Goal: Navigation & Orientation: Understand site structure

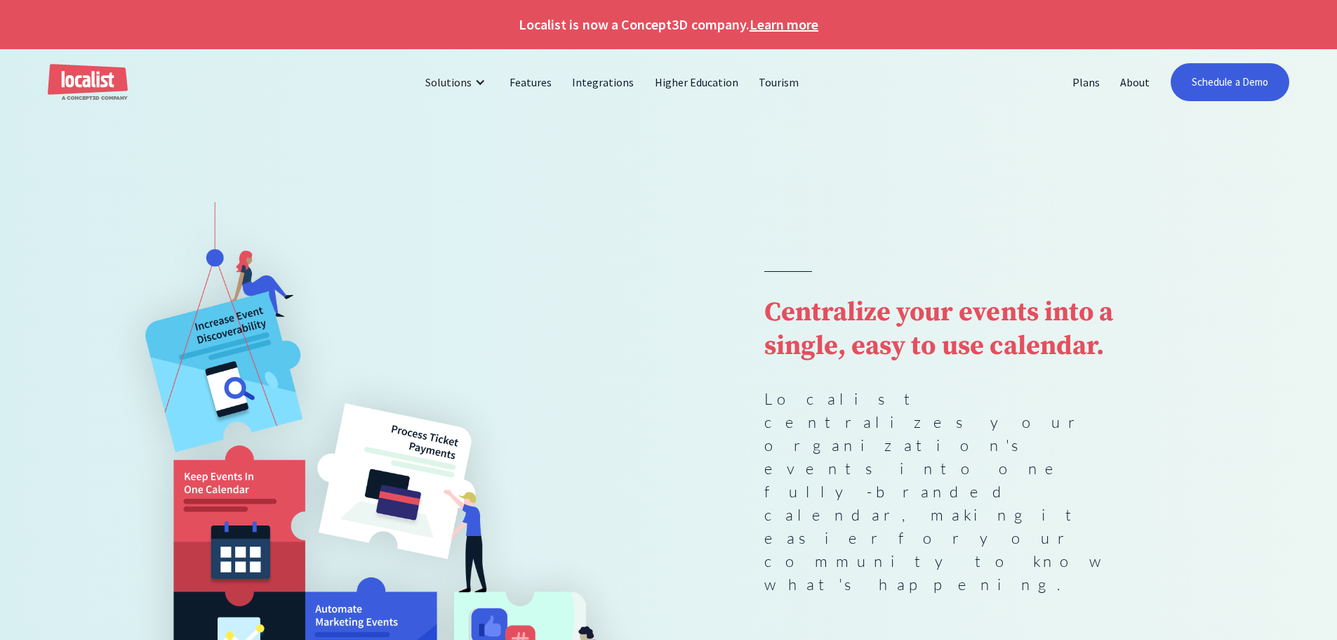
click at [725, 305] on div "Centralize your events into a single, easy to use calendar. Localist centralize…" at bounding box center [668, 486] width 1146 height 568
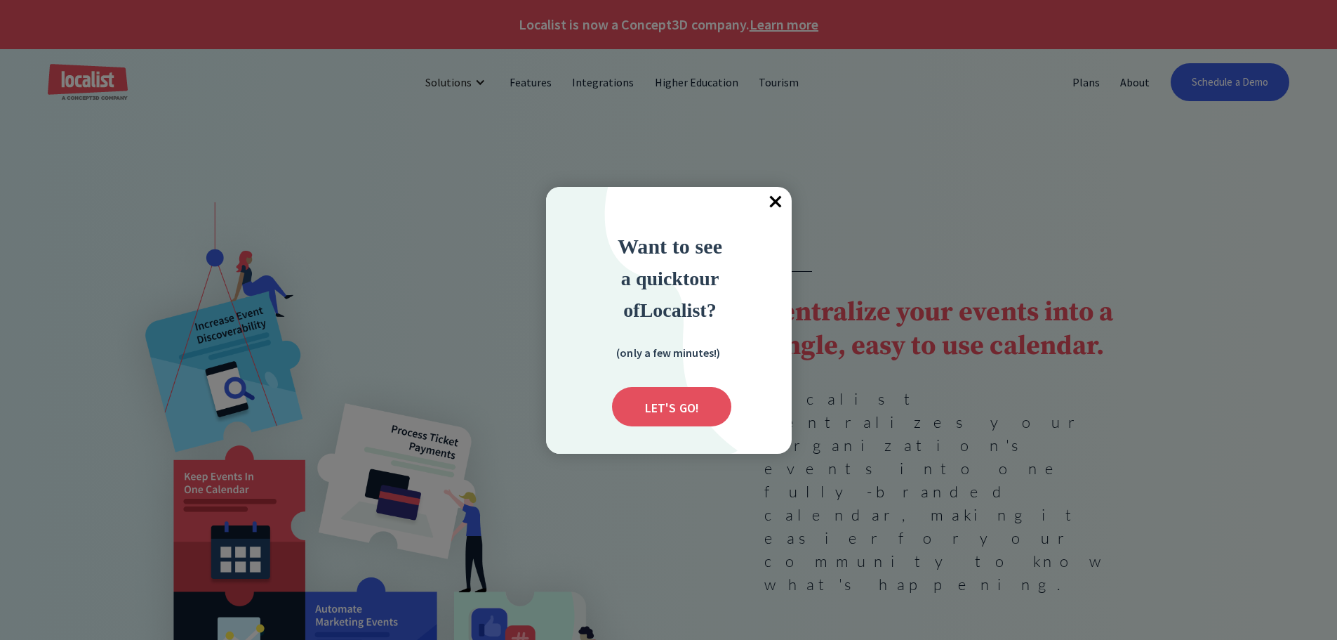
click at [789, 193] on span "×" at bounding box center [776, 202] width 31 height 31
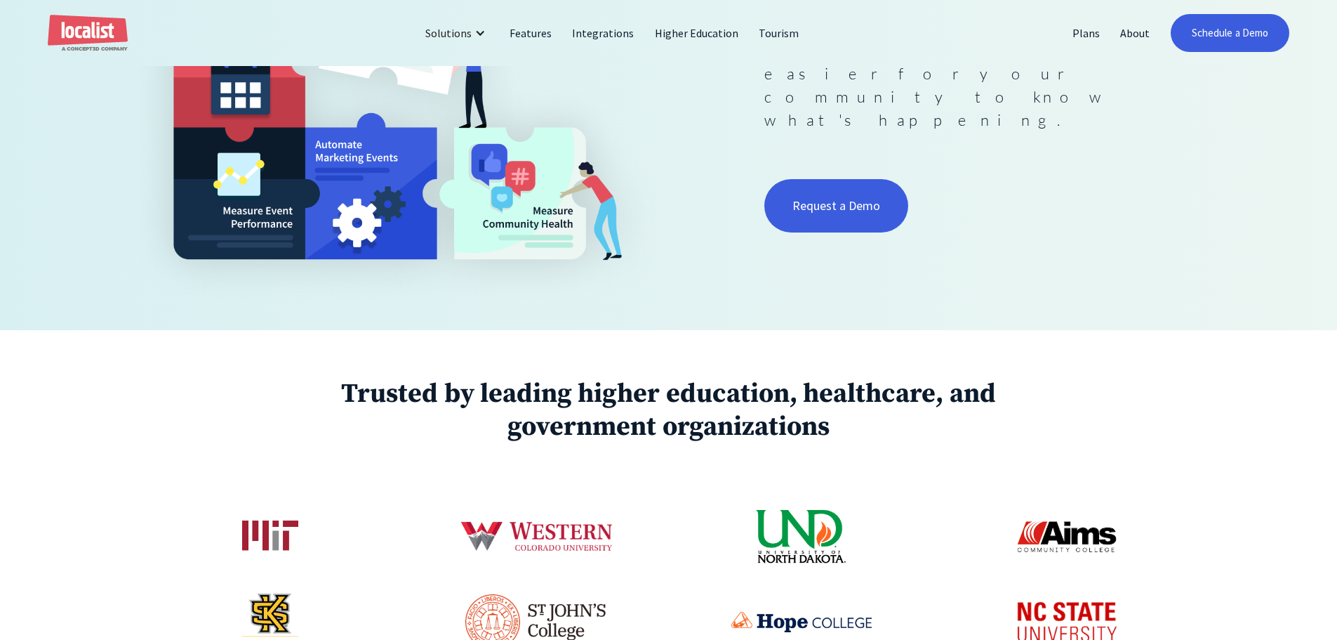
scroll to position [562, 0]
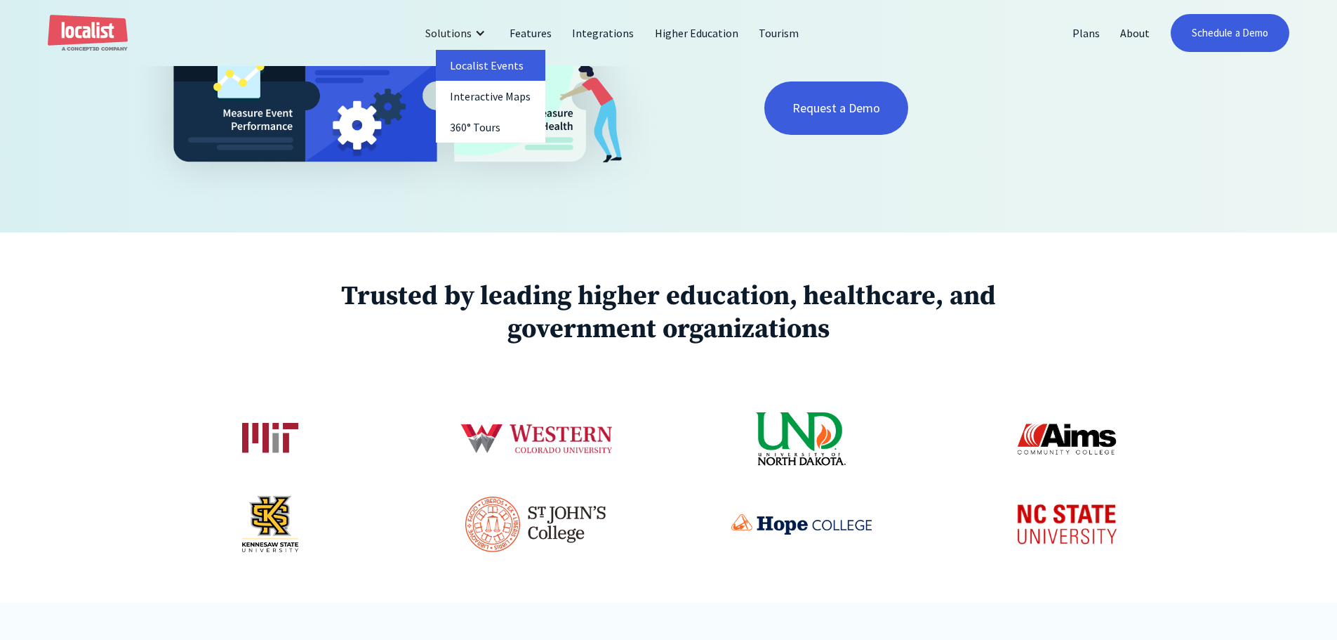
click at [496, 58] on link "Localist Events" at bounding box center [491, 65] width 110 height 31
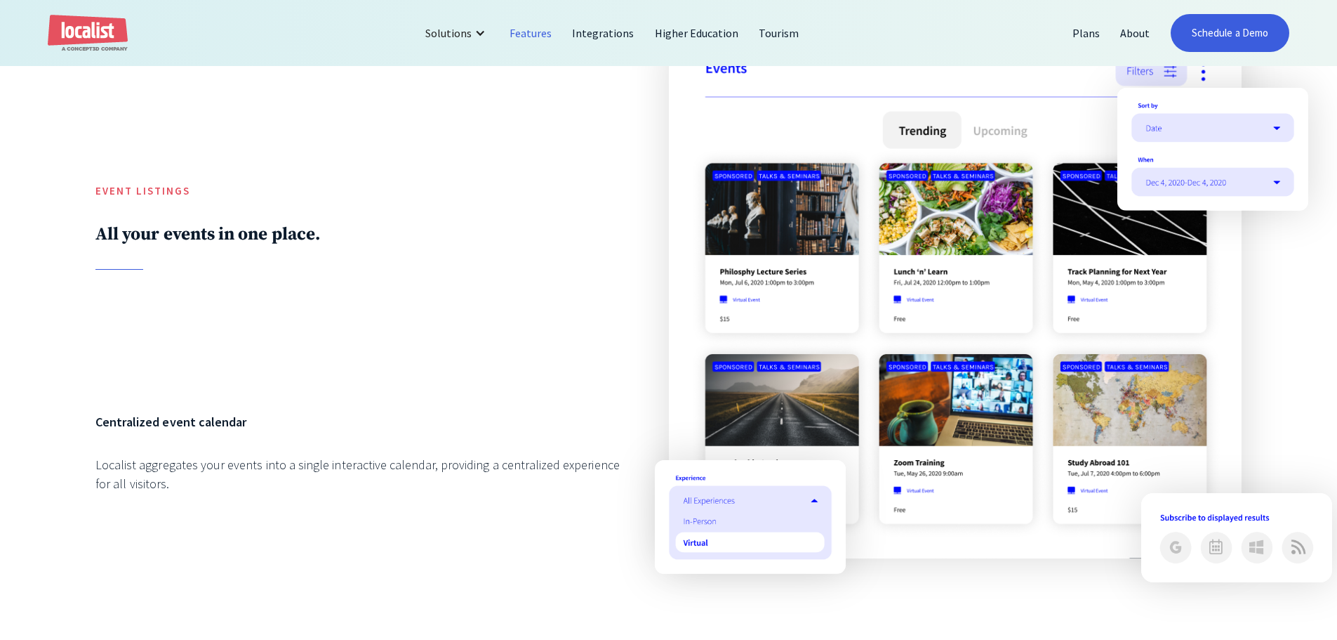
scroll to position [1685, 0]
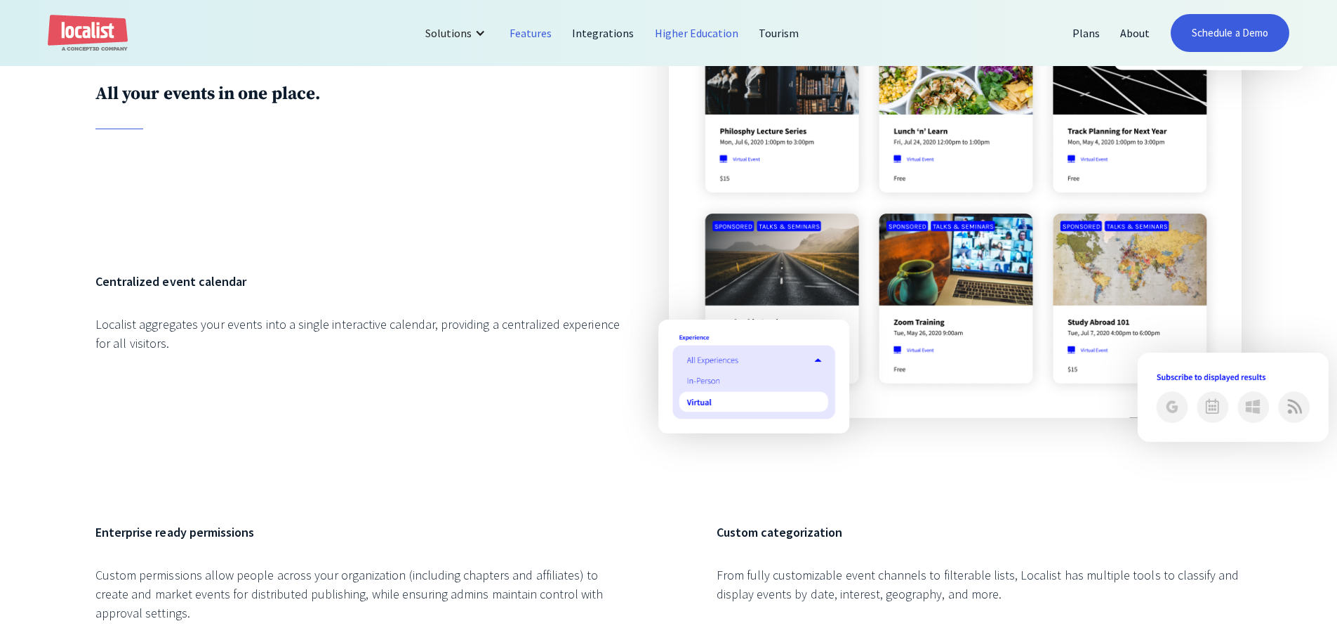
click at [703, 40] on link "Higher Education" at bounding box center [697, 33] width 105 height 34
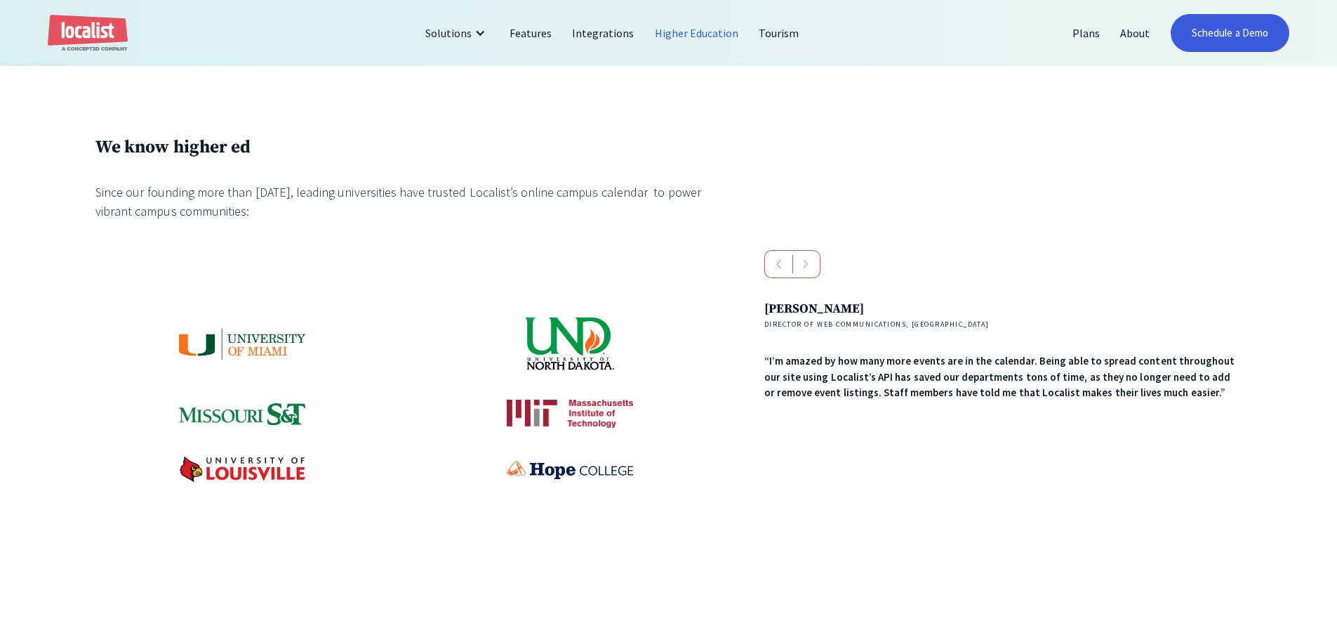
scroll to position [913, 0]
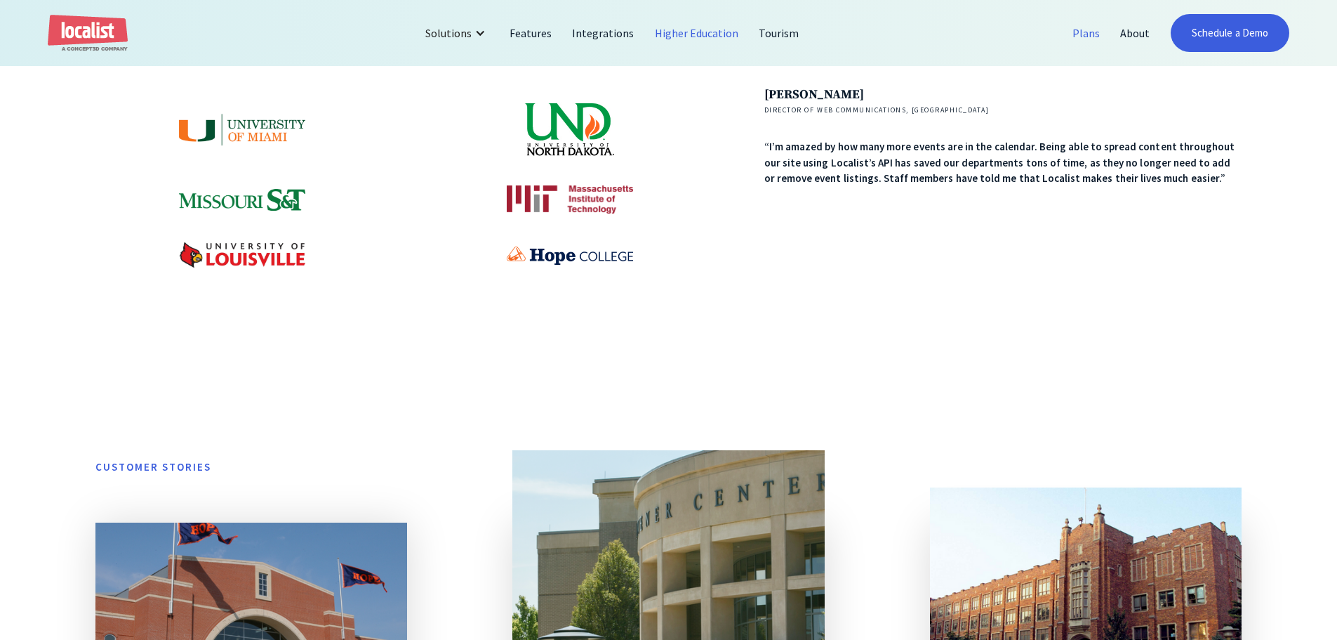
click at [1095, 34] on link "Plans" at bounding box center [1087, 33] width 48 height 34
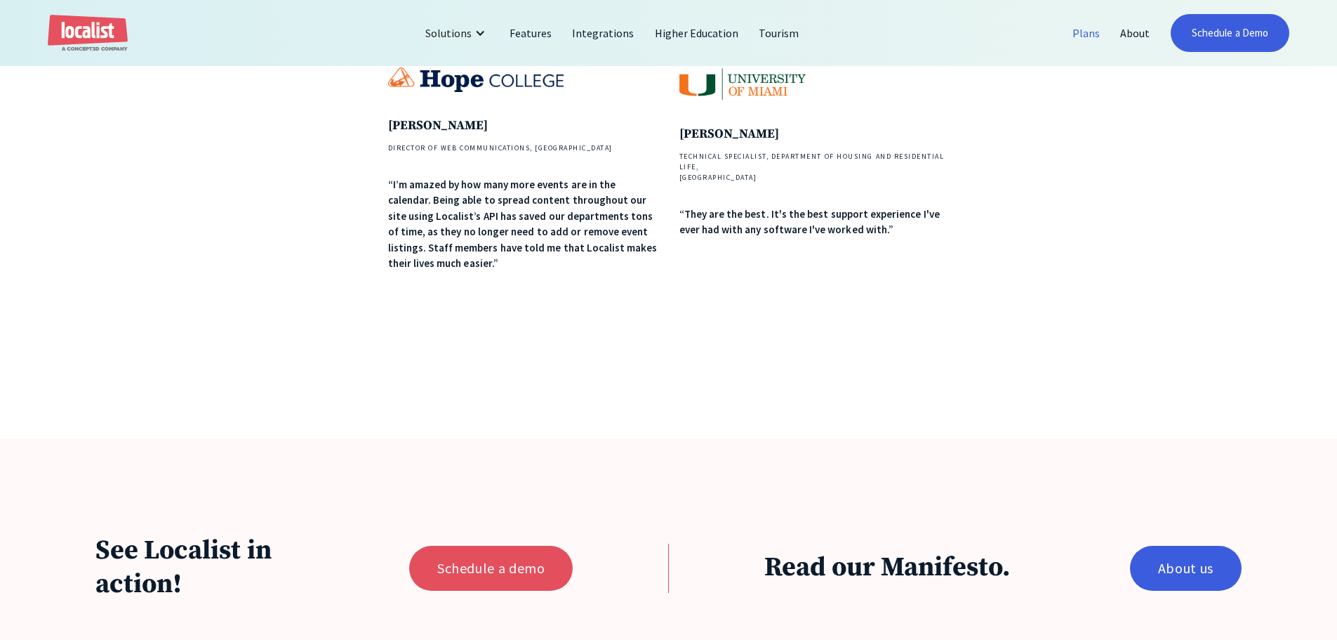
scroll to position [1193, 0]
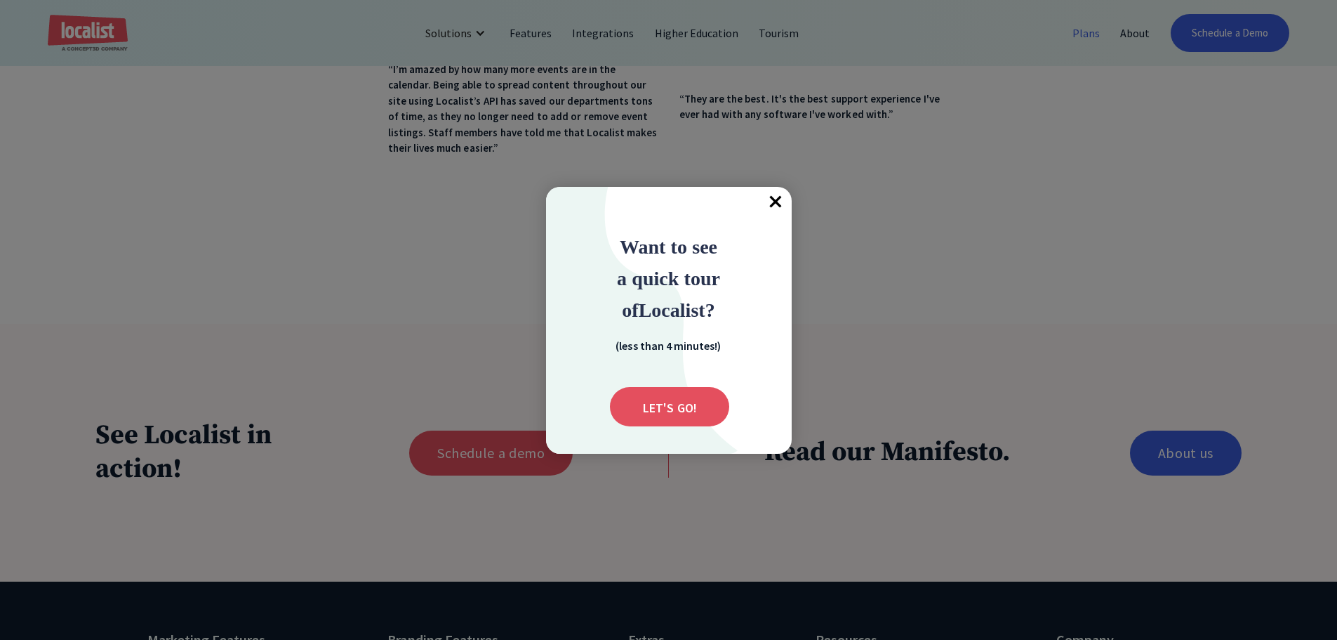
click at [46, 34] on div at bounding box center [668, 320] width 1337 height 640
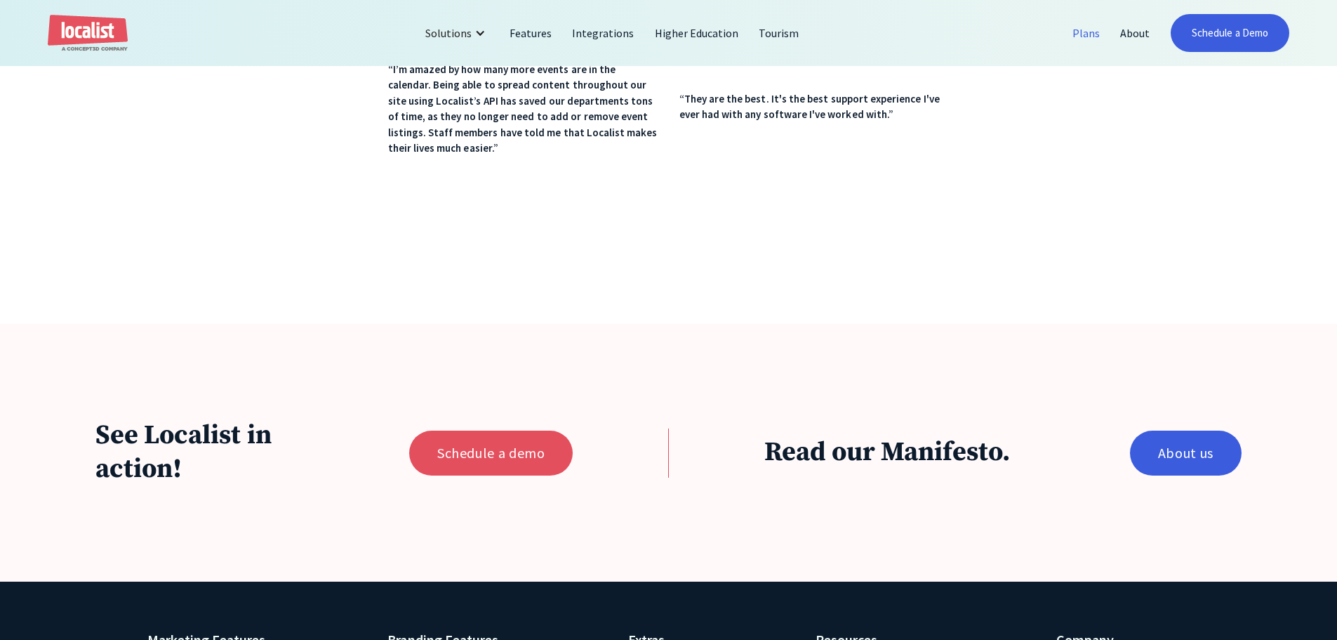
click at [69, 35] on img "home" at bounding box center [88, 33] width 80 height 37
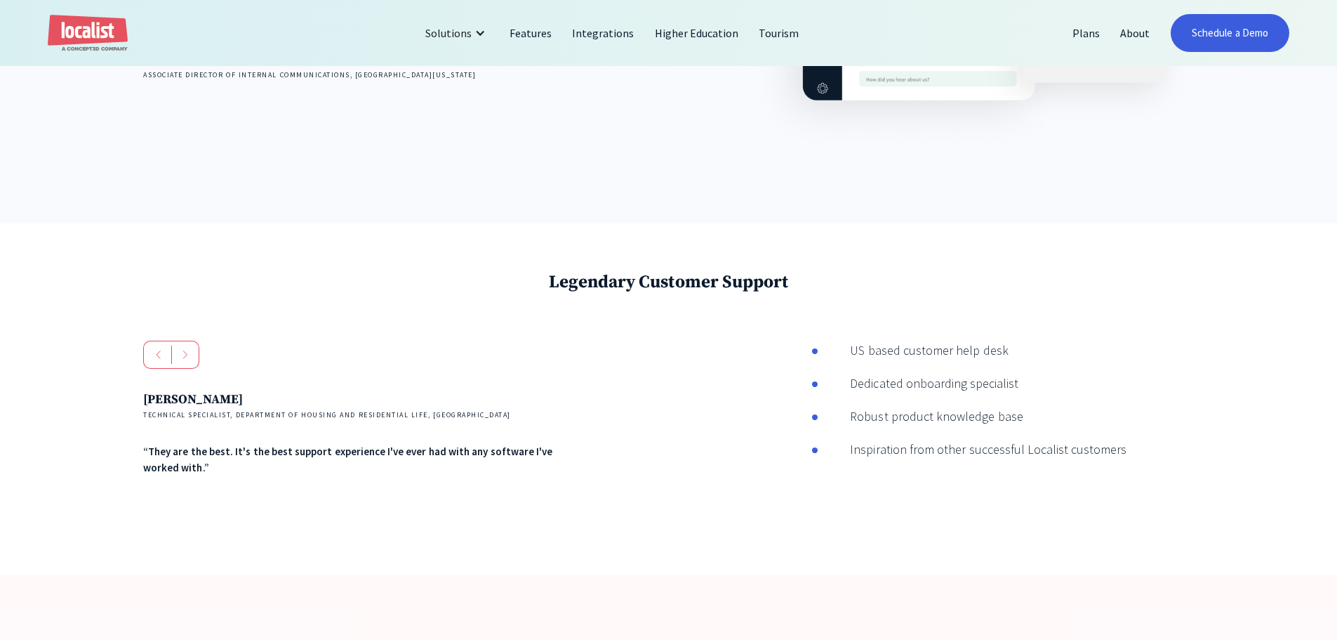
scroll to position [1895, 0]
